Goal: Find specific page/section: Find specific page/section

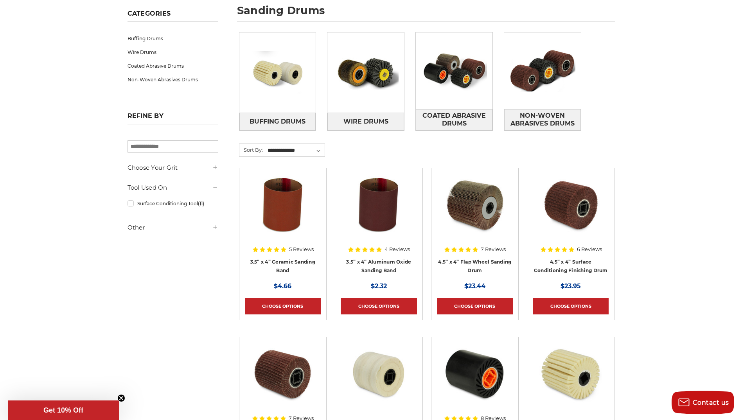
scroll to position [352, 0]
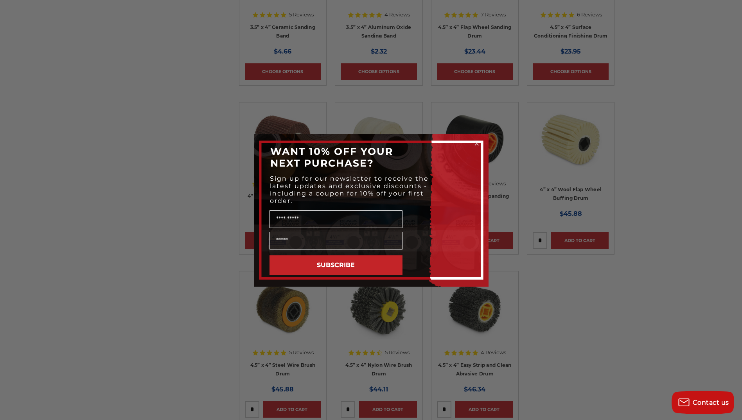
click at [477, 143] on icon "Close dialog" at bounding box center [476, 143] width 3 height 3
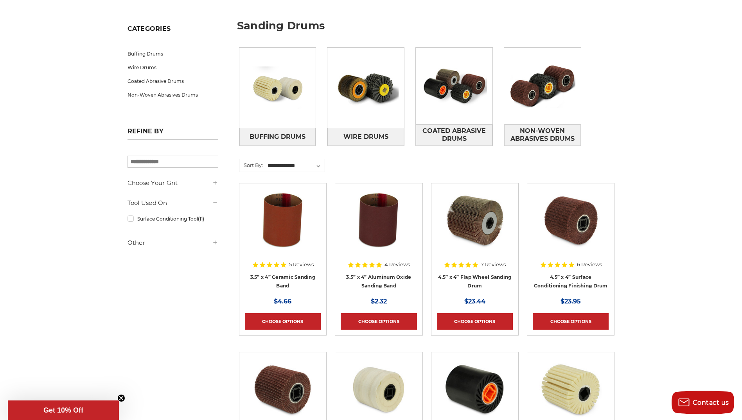
scroll to position [0, 0]
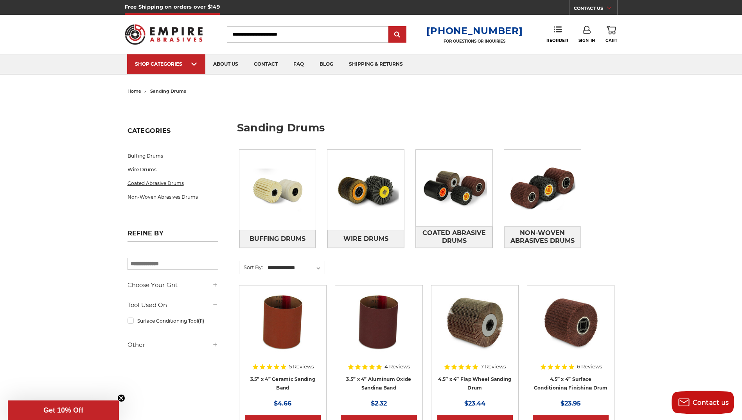
click at [145, 183] on link "Coated Abrasive Drums" at bounding box center [172, 183] width 91 height 14
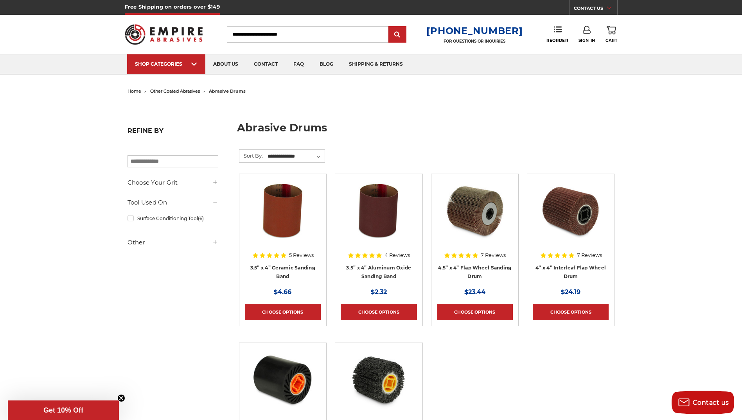
click at [282, 35] on input "Search" at bounding box center [307, 34] width 161 height 16
type input "*********"
click at [389, 27] on input "submit" at bounding box center [397, 35] width 16 height 16
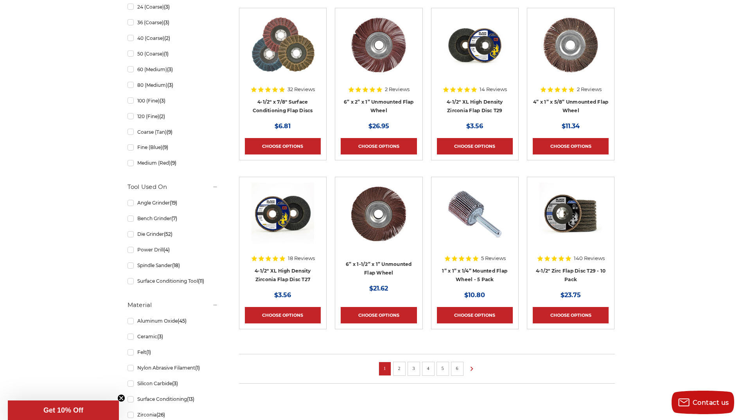
scroll to position [430, 0]
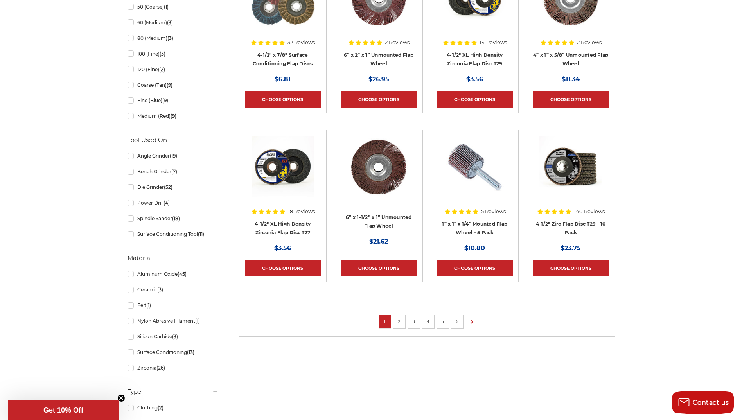
click at [401, 321] on link "2" at bounding box center [399, 321] width 8 height 9
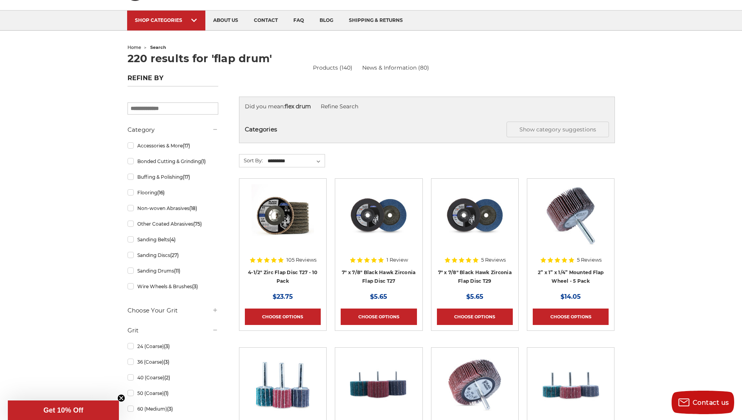
scroll to position [117, 0]
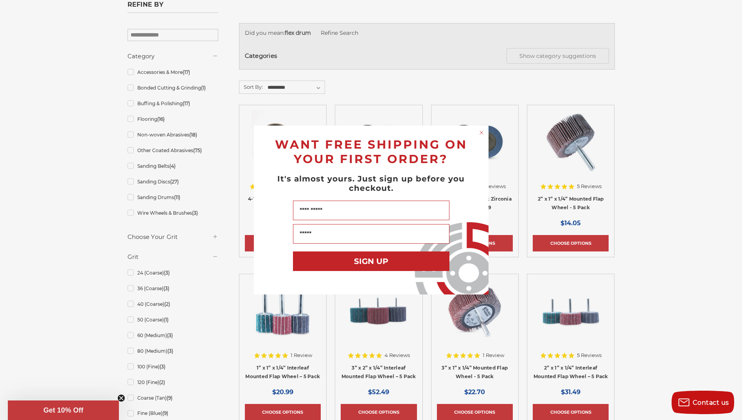
click at [480, 132] on circle "Close dialog" at bounding box center [480, 132] width 7 height 7
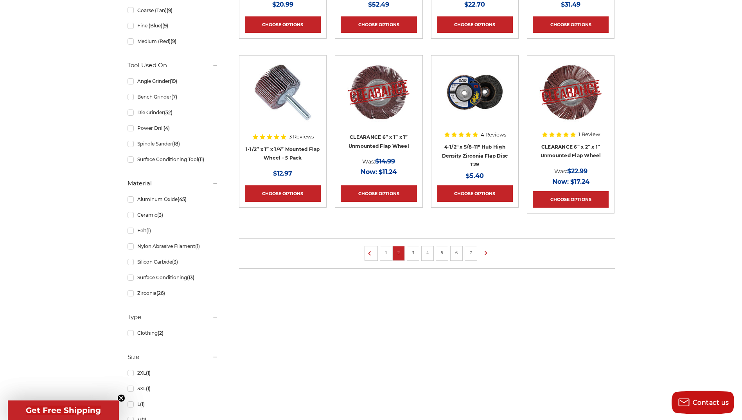
scroll to position [508, 0]
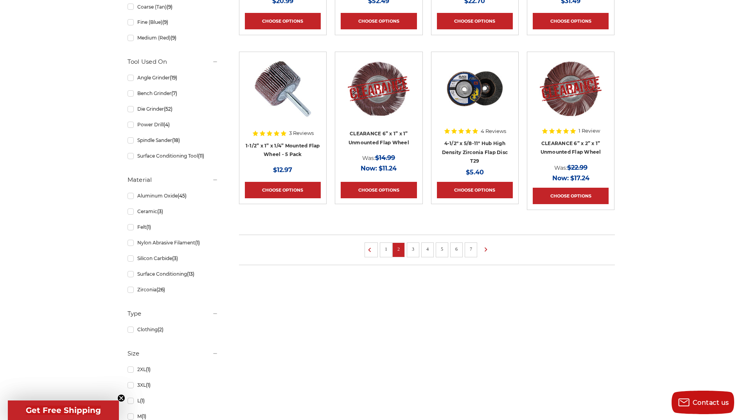
click at [410, 246] on link "3" at bounding box center [413, 249] width 8 height 9
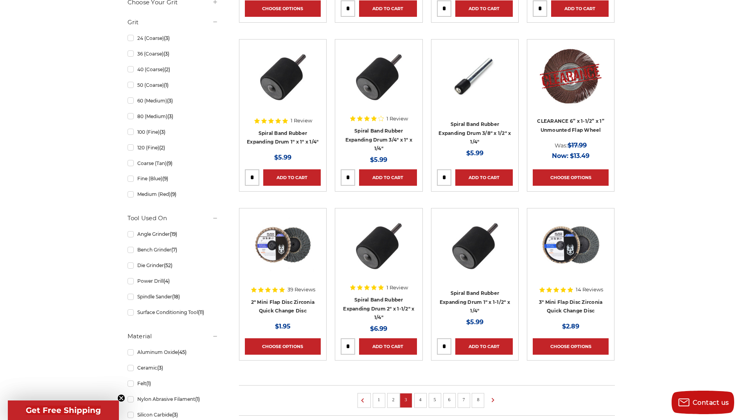
scroll to position [508, 0]
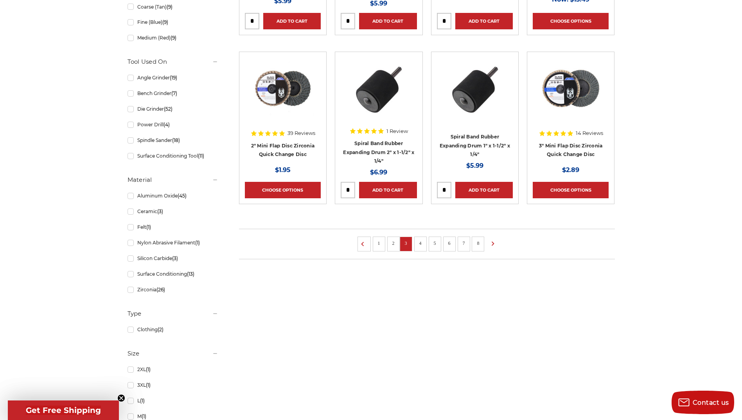
click at [418, 242] on link "4" at bounding box center [420, 243] width 8 height 9
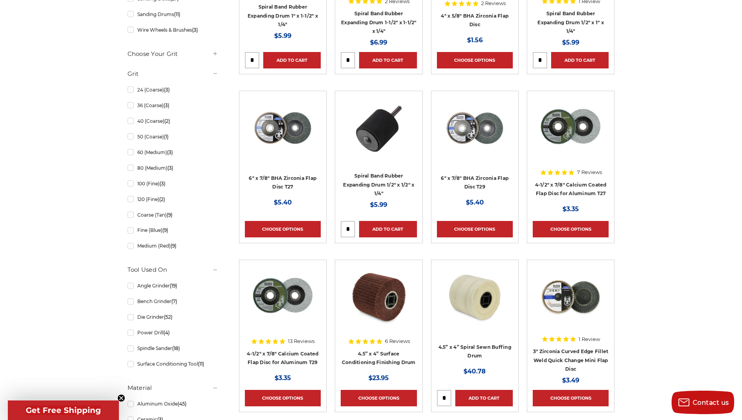
scroll to position [430, 0]
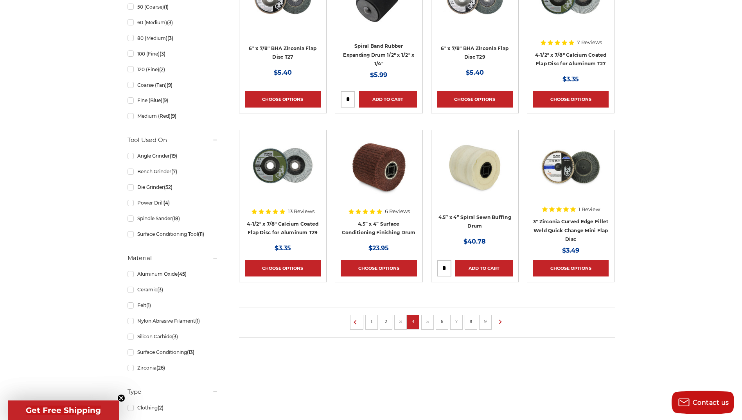
click at [426, 317] on link "5" at bounding box center [427, 321] width 8 height 9
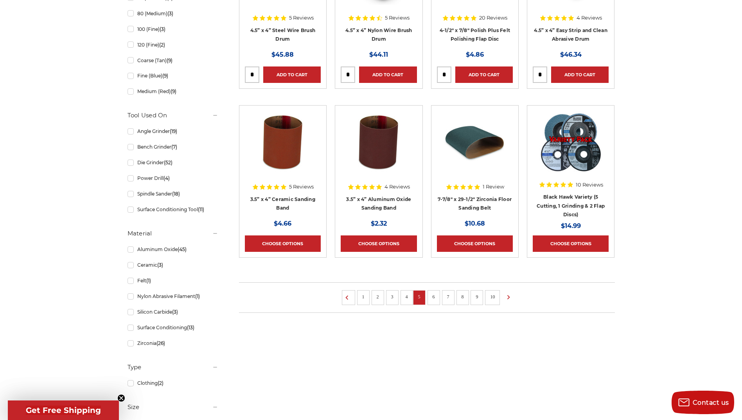
scroll to position [352, 0]
